Goal: Navigation & Orientation: Find specific page/section

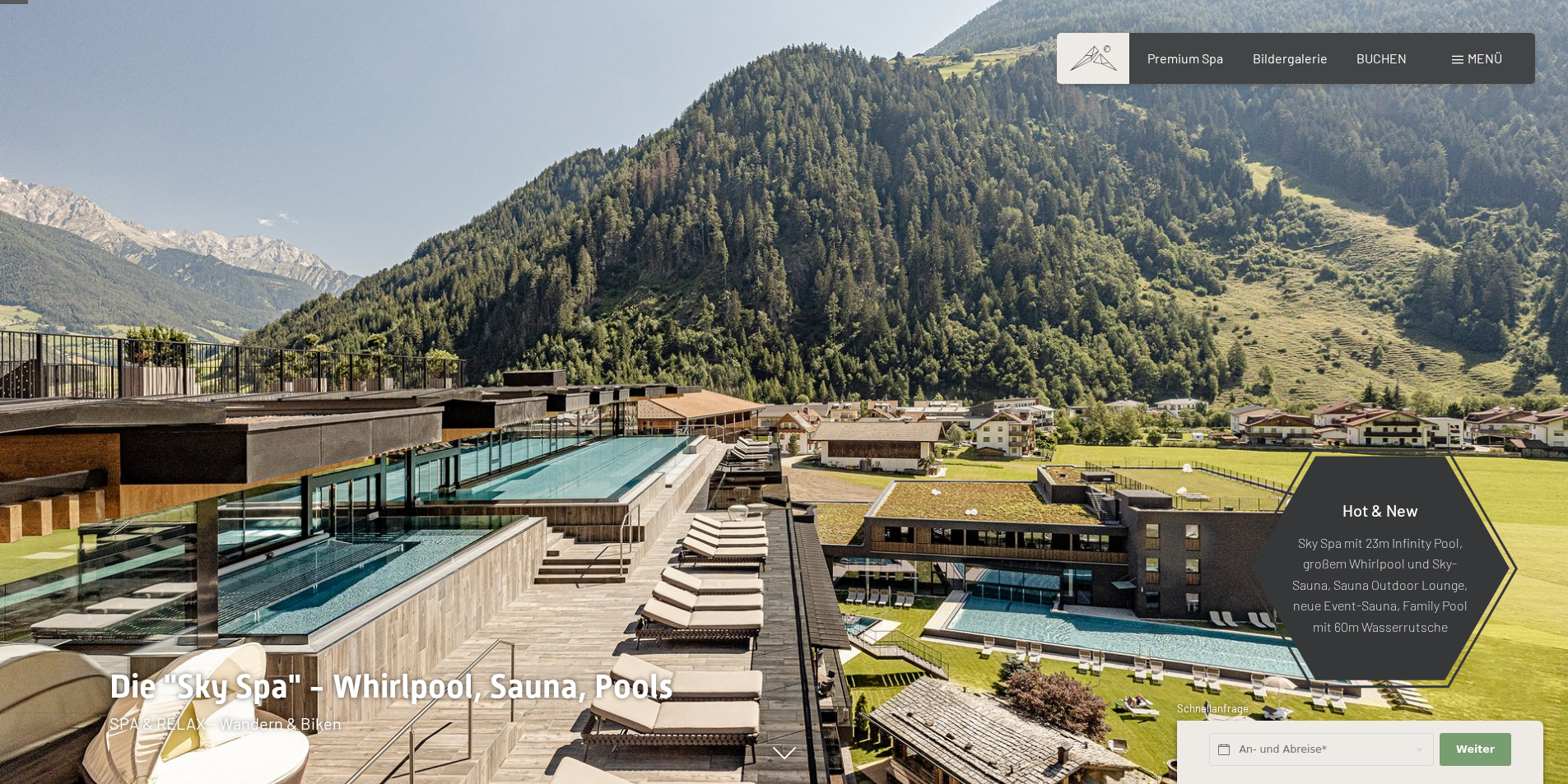
scroll to position [165, 0]
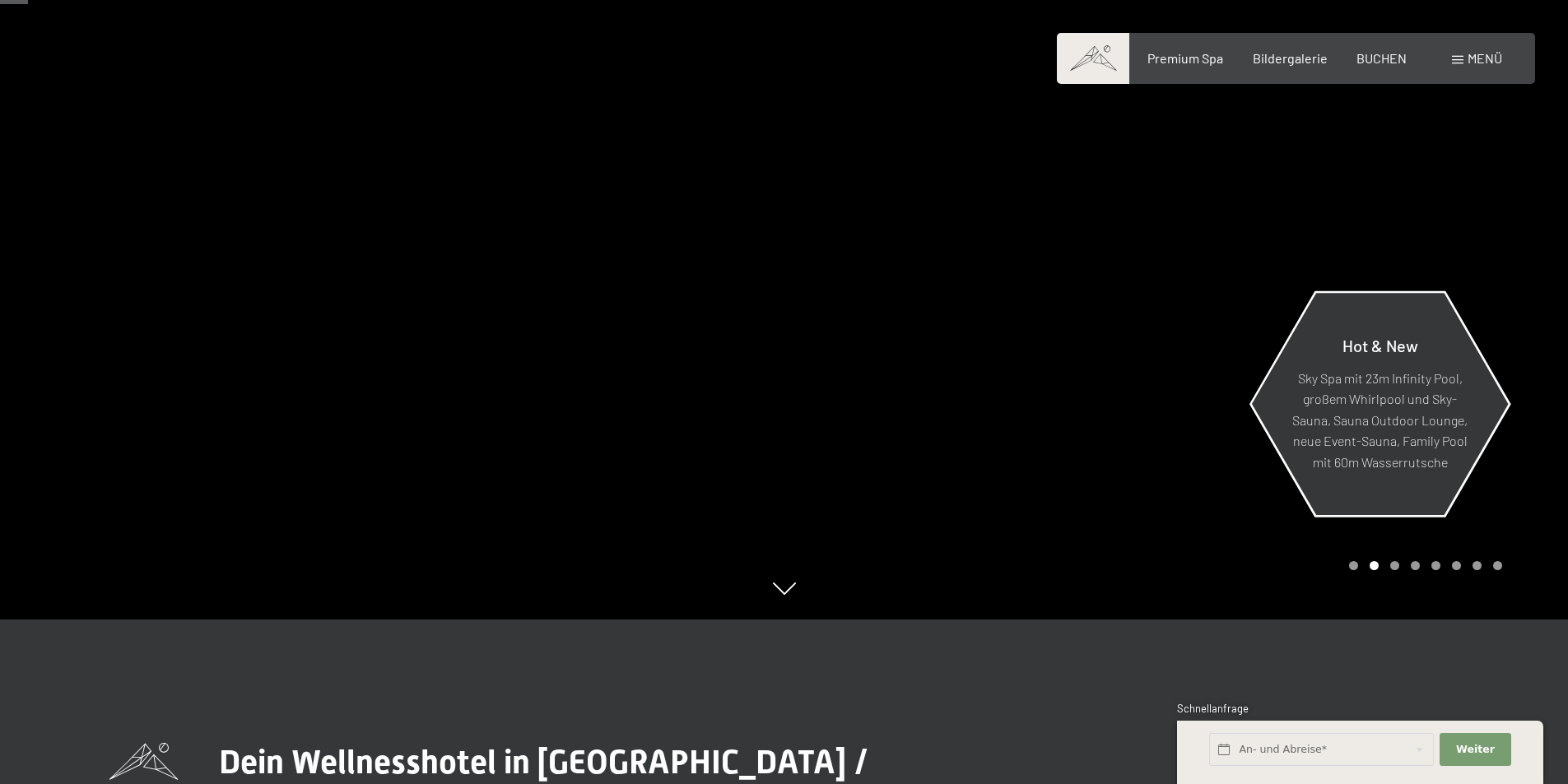
click at [1404, 447] on p "Sky Spa mit 23m Infinity Pool, großem Whirlpool und Sky-Sauna, Sauna Outdoor Lo…" at bounding box center [1379, 420] width 179 height 106
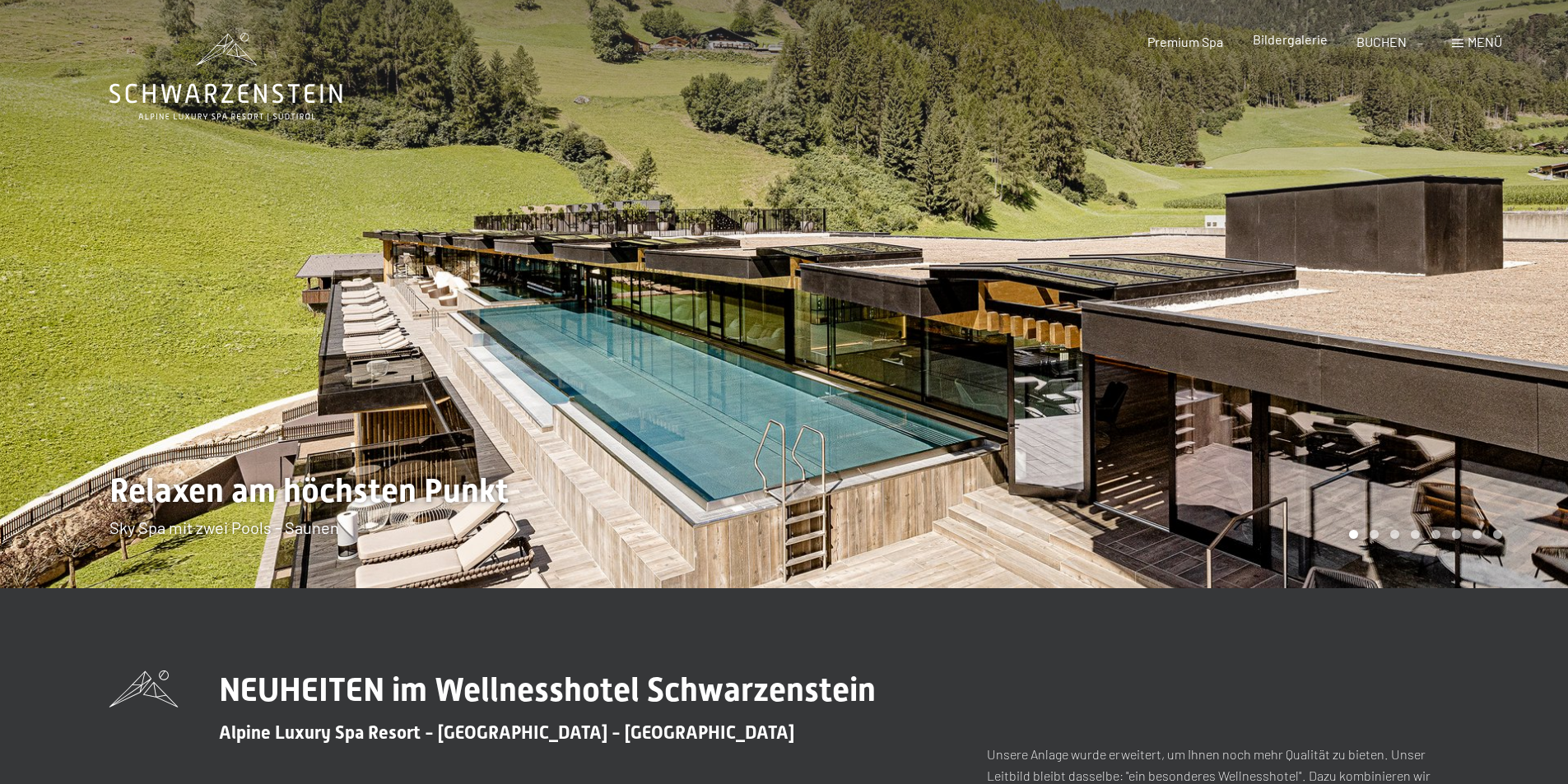
click at [1306, 44] on span "Bildergalerie" at bounding box center [1289, 39] width 75 height 16
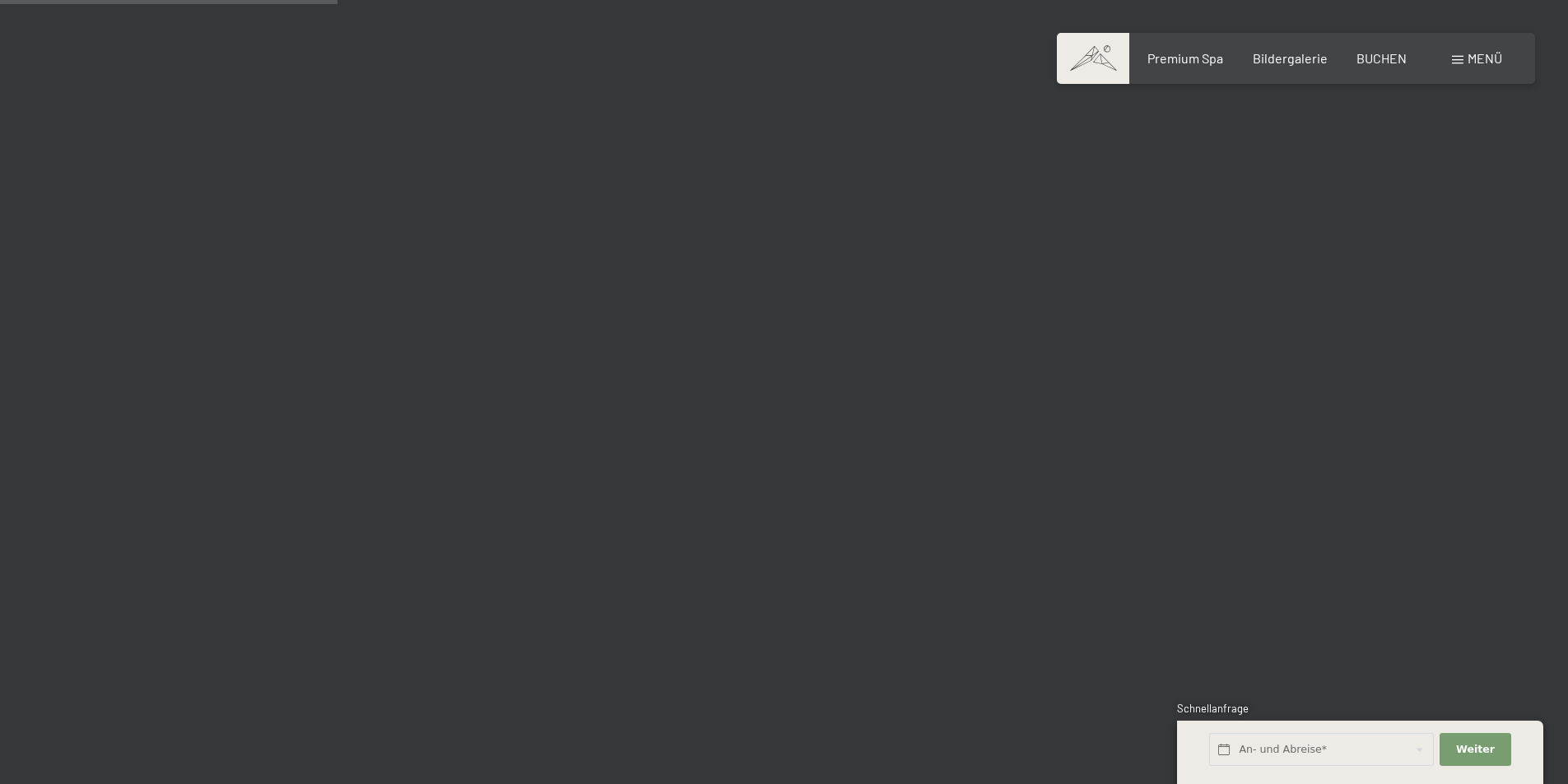
scroll to position [4445, 0]
